Goal: Task Accomplishment & Management: Use online tool/utility

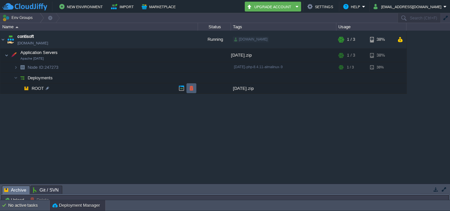
click at [193, 89] on button "button" at bounding box center [192, 88] width 6 height 6
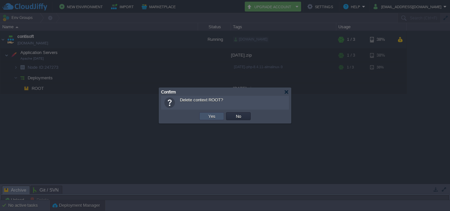
click at [213, 118] on button "Yes" at bounding box center [211, 116] width 11 height 6
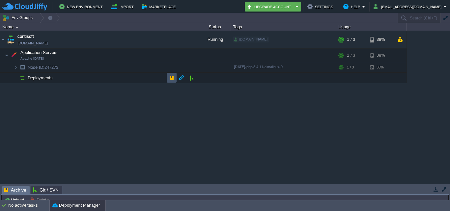
click at [170, 81] on button "button" at bounding box center [172, 78] width 6 height 6
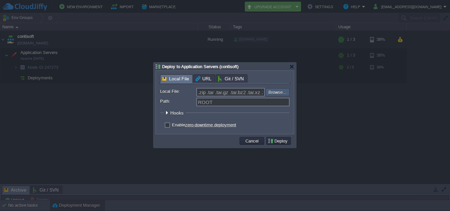
click at [282, 91] on input "file" at bounding box center [247, 92] width 83 height 8
click at [292, 65] on div at bounding box center [291, 66] width 5 height 5
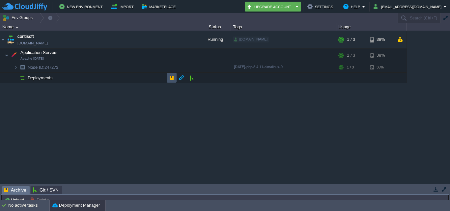
click at [172, 78] on button "button" at bounding box center [172, 78] width 6 height 6
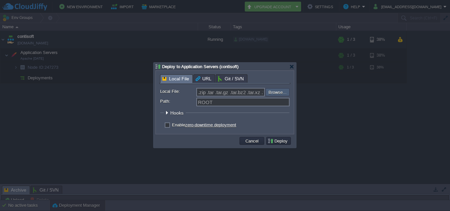
click at [278, 94] on input "file" at bounding box center [247, 92] width 83 height 8
type input "C:\fakepath\[DATE].zip"
type input "[DATE].zip"
click at [281, 141] on button "Deploy" at bounding box center [279, 141] width 22 height 6
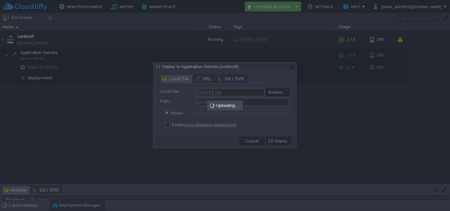
click at [344, 154] on div at bounding box center [225, 105] width 450 height 211
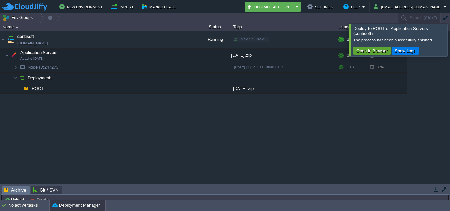
click at [344, 154] on div "contisoft [DOMAIN_NAME] Running [DOMAIN_NAME] + Add to Env Group RAM 12% CPU 0%…" at bounding box center [225, 107] width 450 height 153
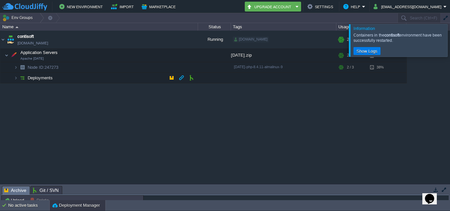
click at [75, 80] on td "Deployments" at bounding box center [99, 78] width 198 height 11
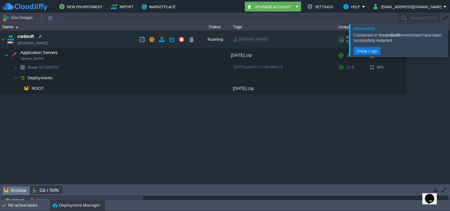
click at [39, 44] on link "[DOMAIN_NAME]" at bounding box center [32, 43] width 31 height 7
click at [48, 45] on link "[DOMAIN_NAME]" at bounding box center [32, 43] width 31 height 7
click at [35, 43] on link "[DOMAIN_NAME]" at bounding box center [32, 43] width 31 height 7
click at [138, 38] on td at bounding box center [142, 40] width 10 height 10
click at [450, 42] on div at bounding box center [458, 40] width 0 height 32
